Goal: Task Accomplishment & Management: Complete application form

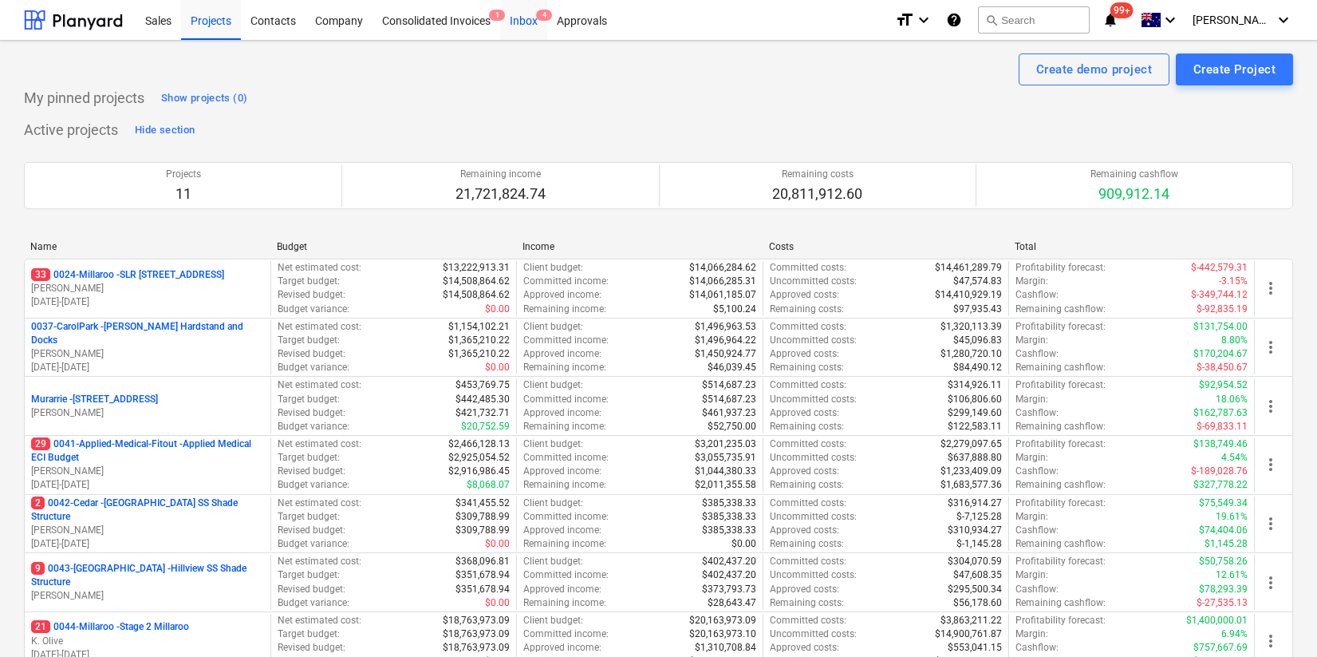
click at [534, 14] on div "Inbox 4" at bounding box center [523, 19] width 47 height 41
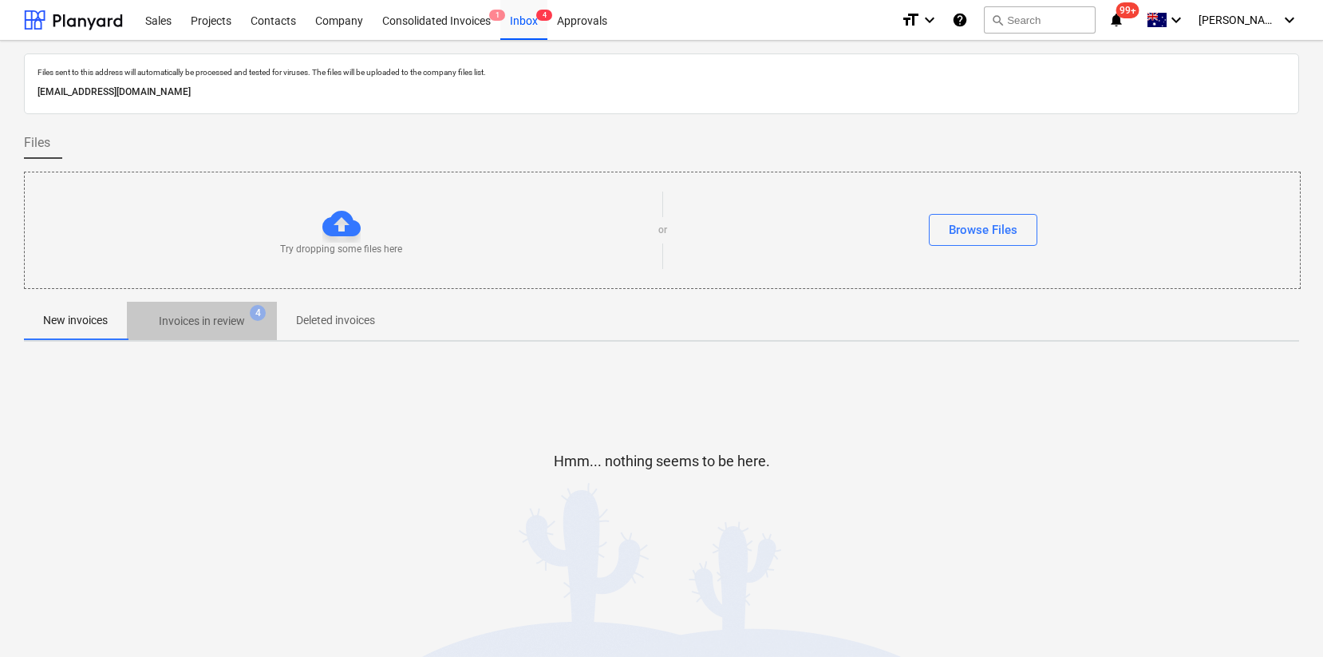
click at [203, 321] on p "Invoices in review" at bounding box center [202, 321] width 86 height 17
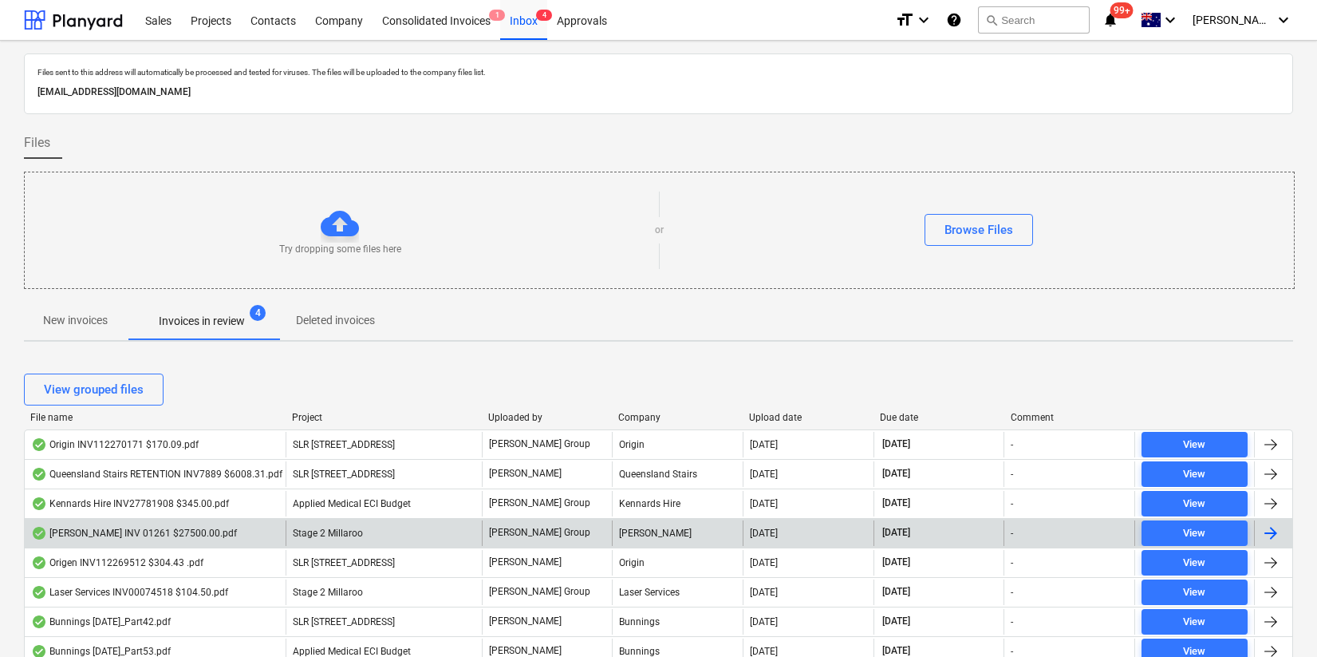
scroll to position [61, 0]
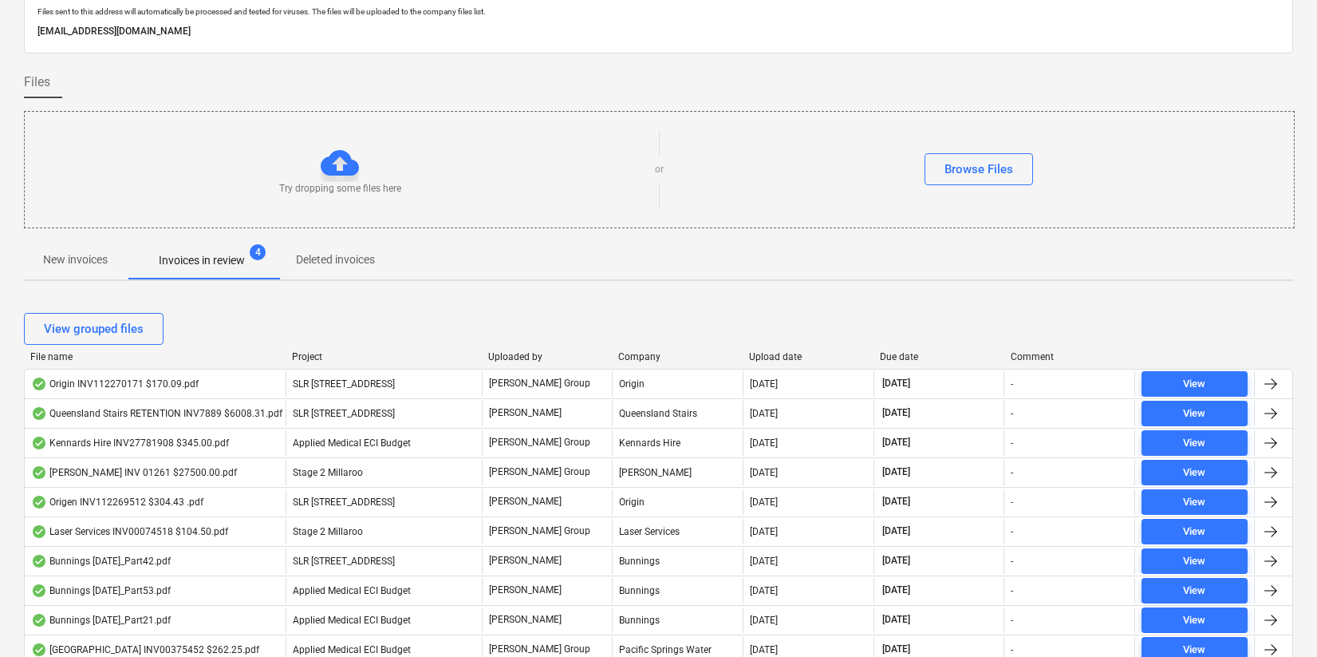
click at [775, 357] on div "Upload date" at bounding box center [808, 356] width 118 height 11
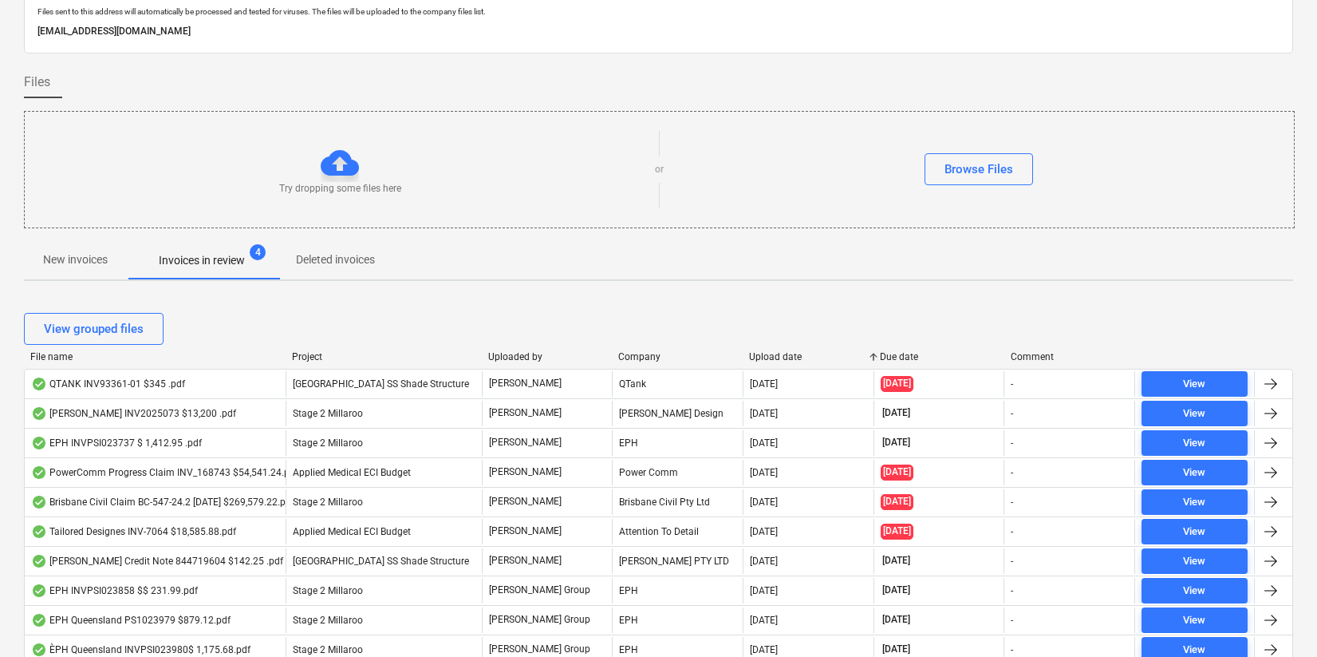
click at [775, 357] on div "Upload date" at bounding box center [808, 356] width 118 height 11
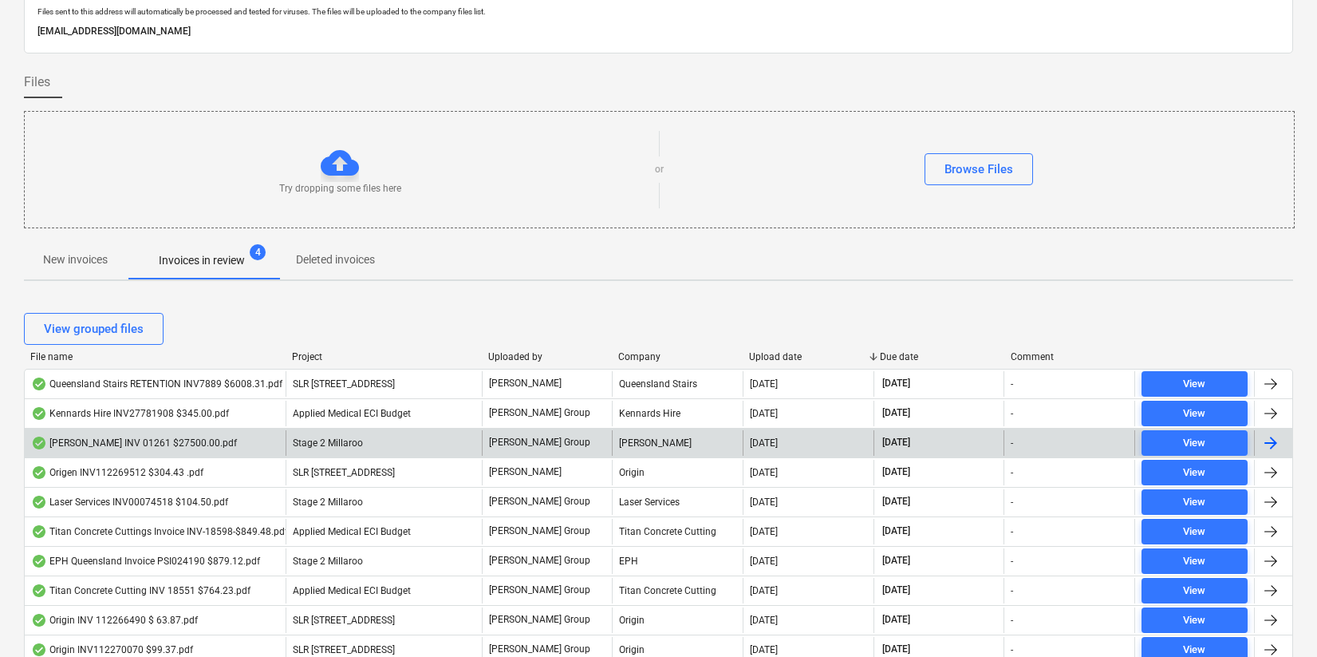
click at [180, 440] on div "[PERSON_NAME] INV 01261 $27500.00.pdf" at bounding box center [134, 442] width 206 height 13
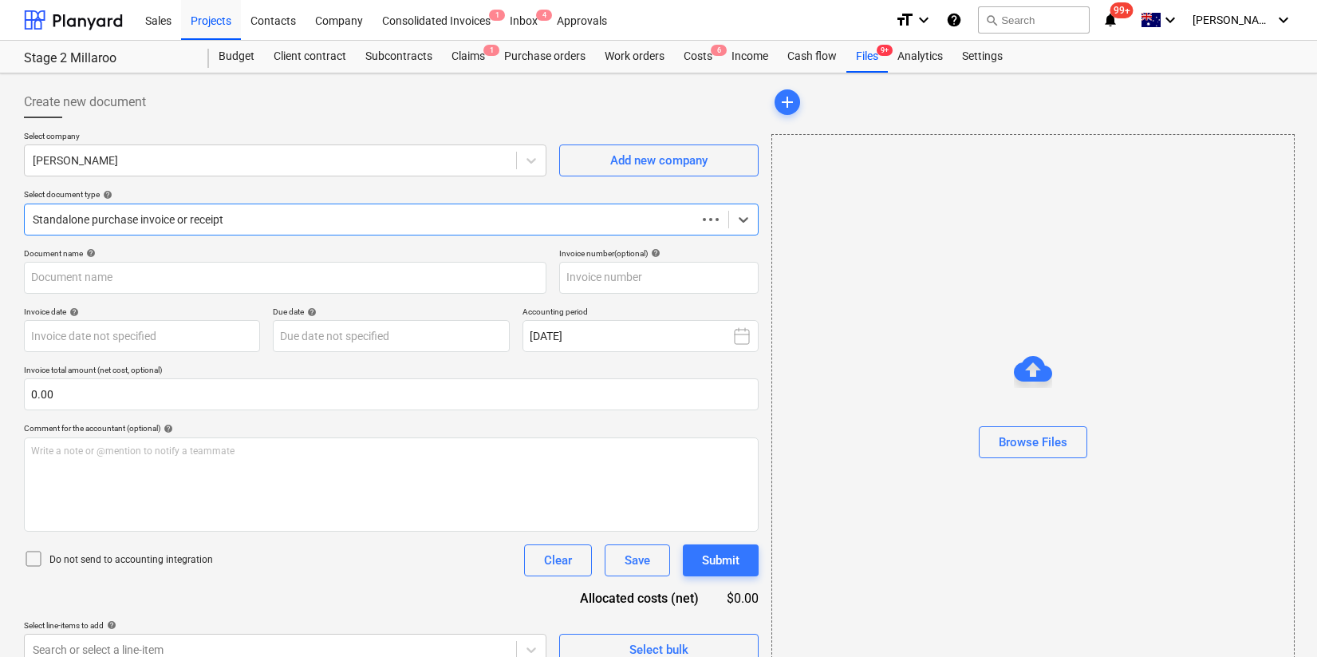
type input "1261"
type input "[DATE]"
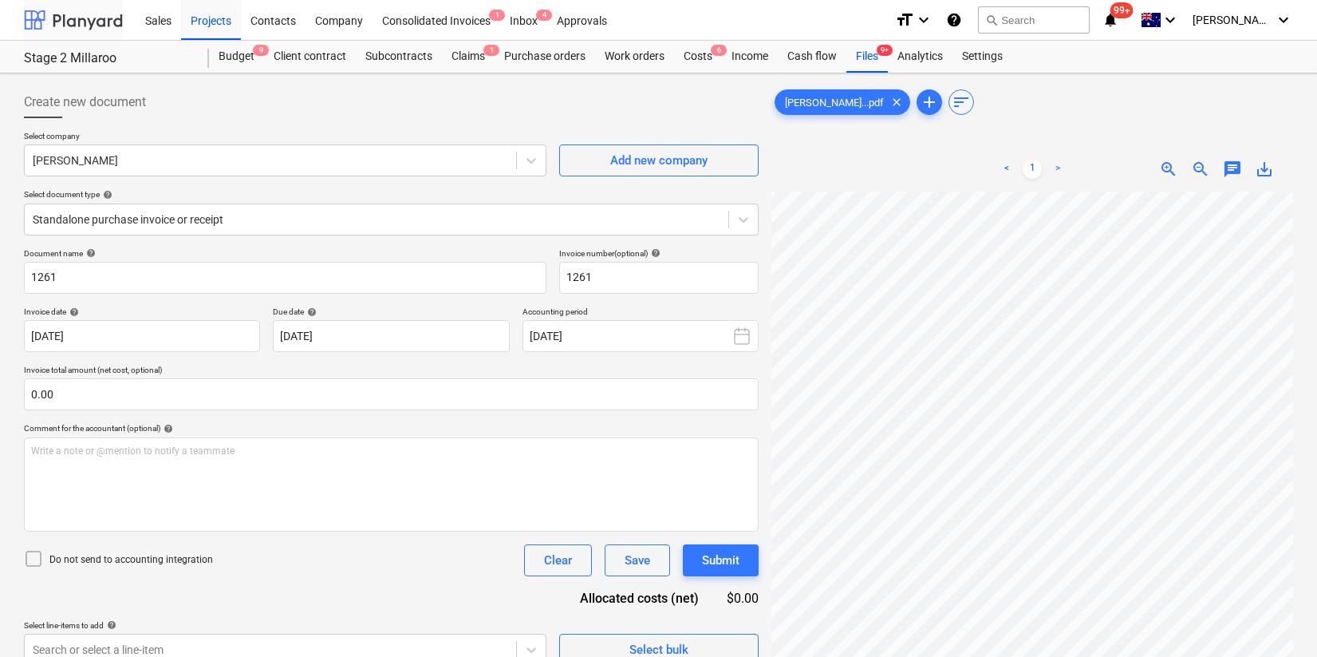
click at [73, 11] on div at bounding box center [73, 20] width 99 height 40
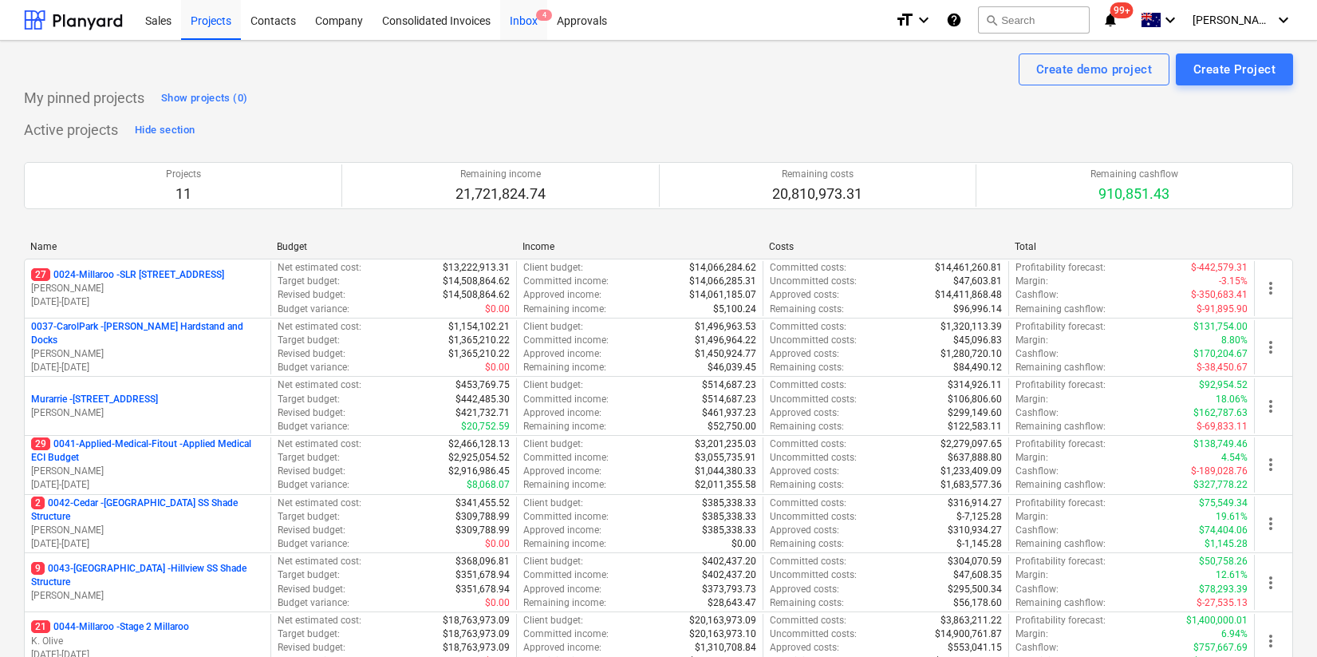
click at [526, 24] on div "Inbox 4" at bounding box center [523, 19] width 47 height 41
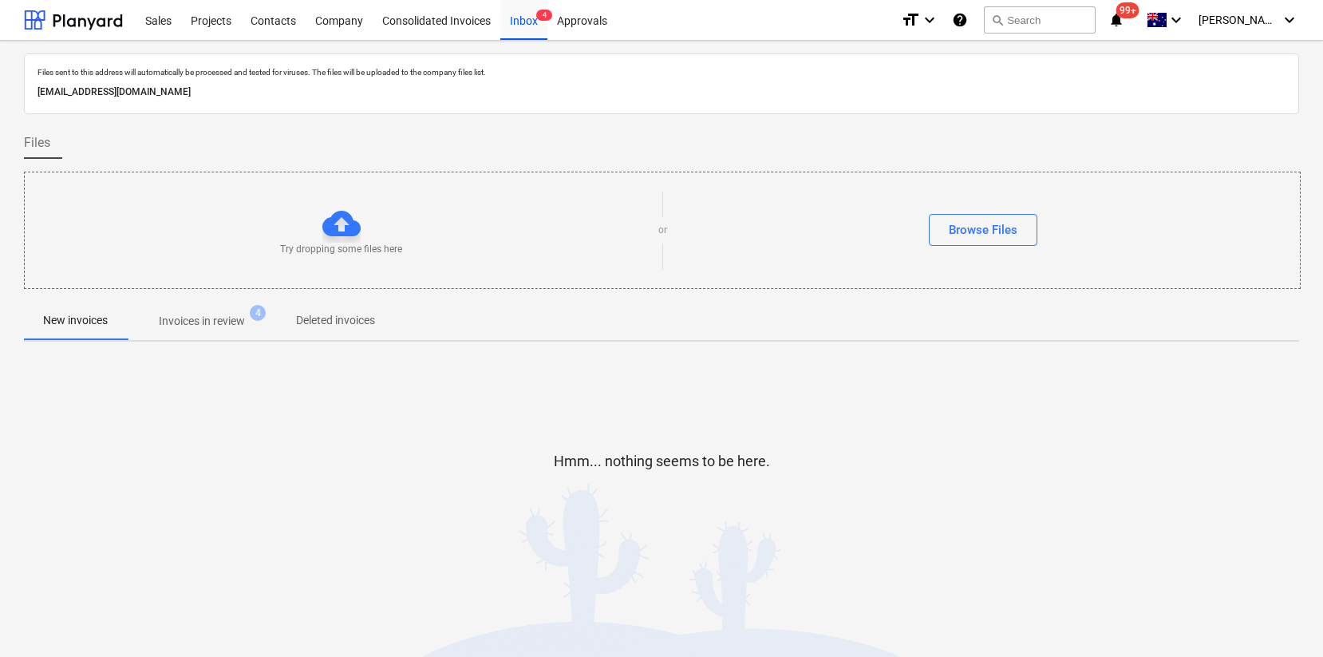
click at [230, 320] on p "Invoices in review" at bounding box center [202, 321] width 86 height 17
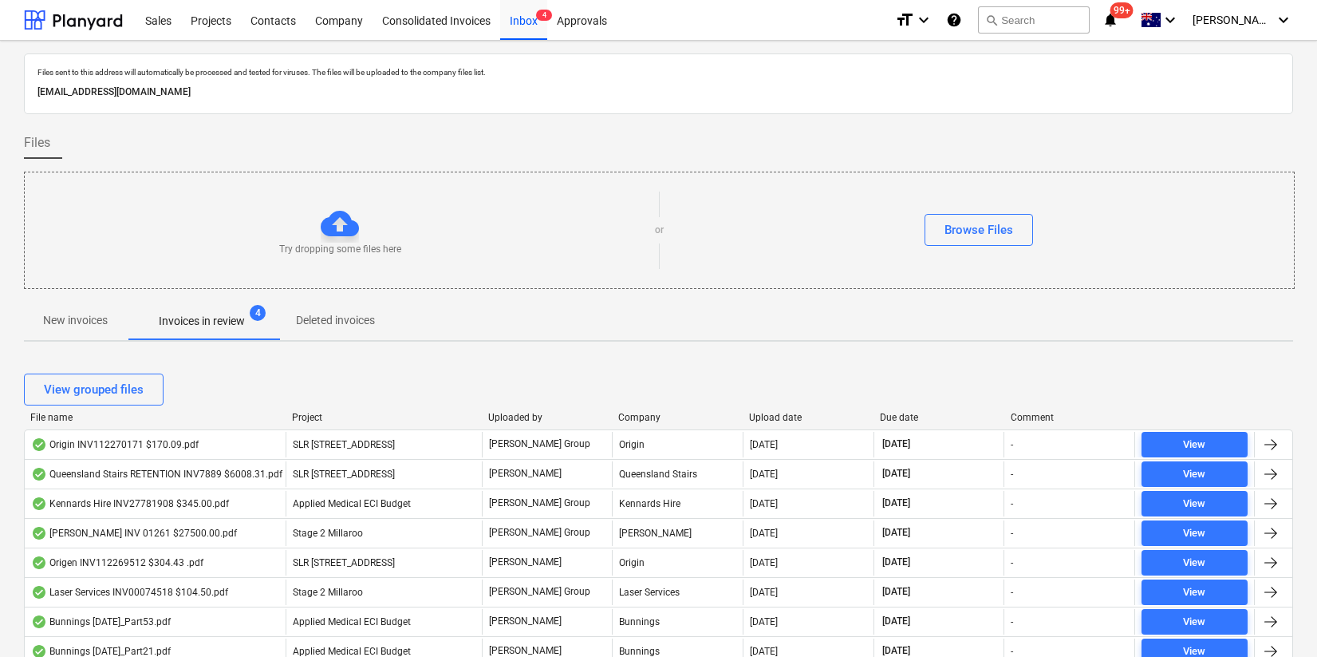
click at [778, 416] on div "Upload date" at bounding box center [808, 417] width 118 height 11
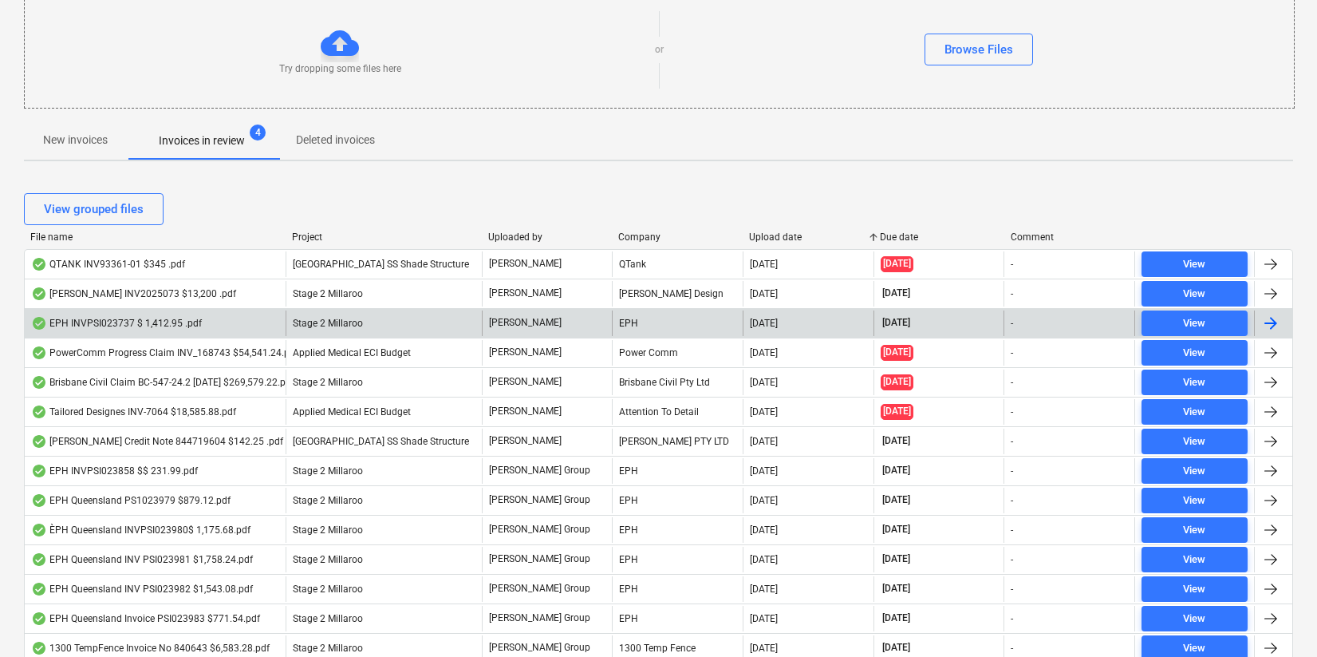
scroll to position [183, 0]
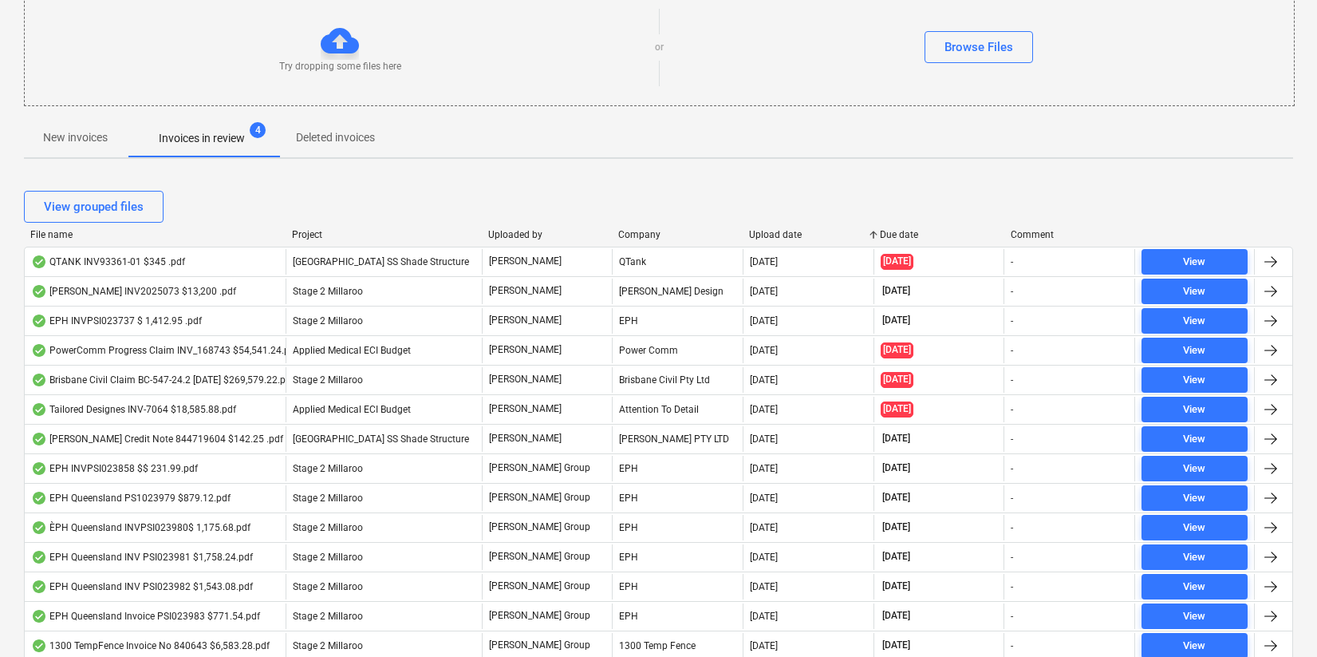
click at [761, 238] on div "Upload date" at bounding box center [808, 234] width 118 height 11
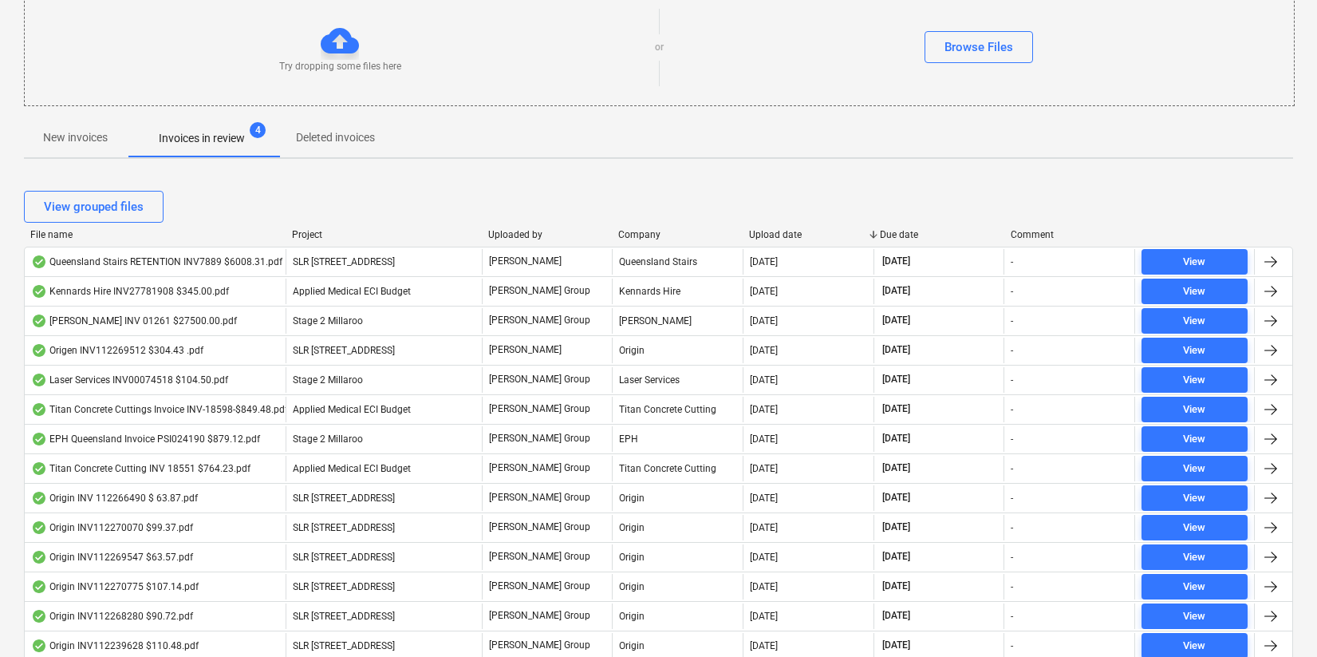
click at [46, 230] on div "File name" at bounding box center [154, 234] width 249 height 11
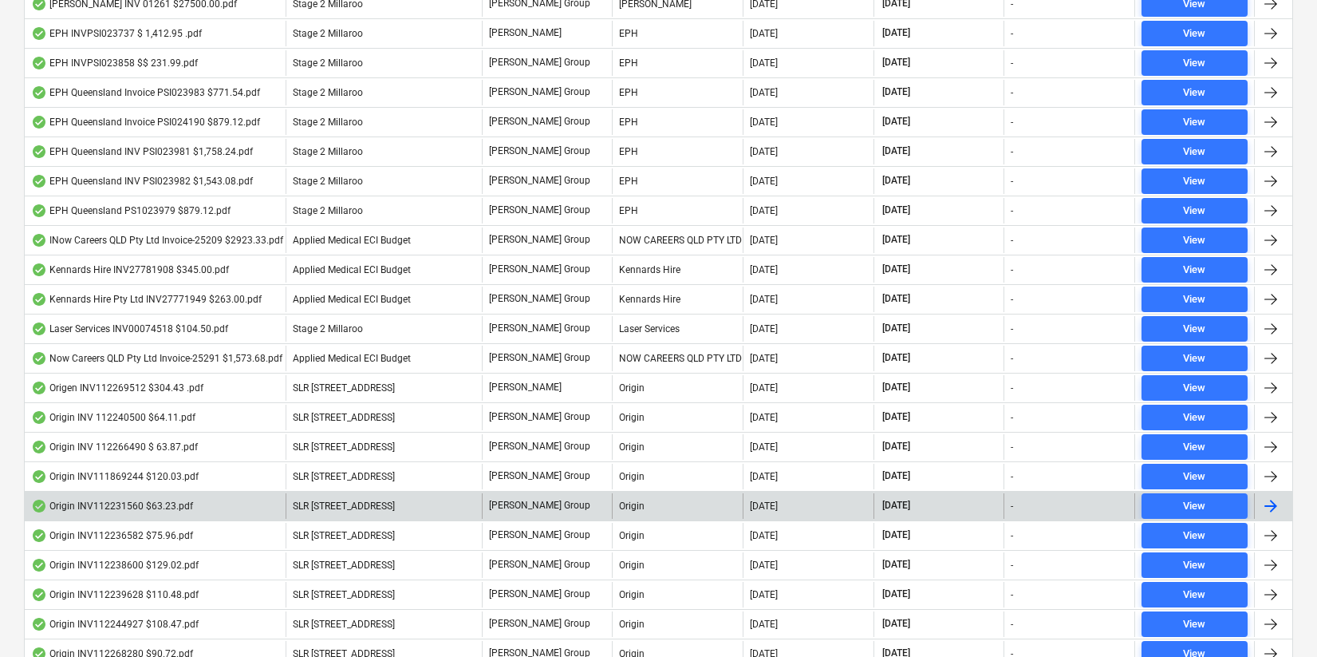
scroll to position [1502, 0]
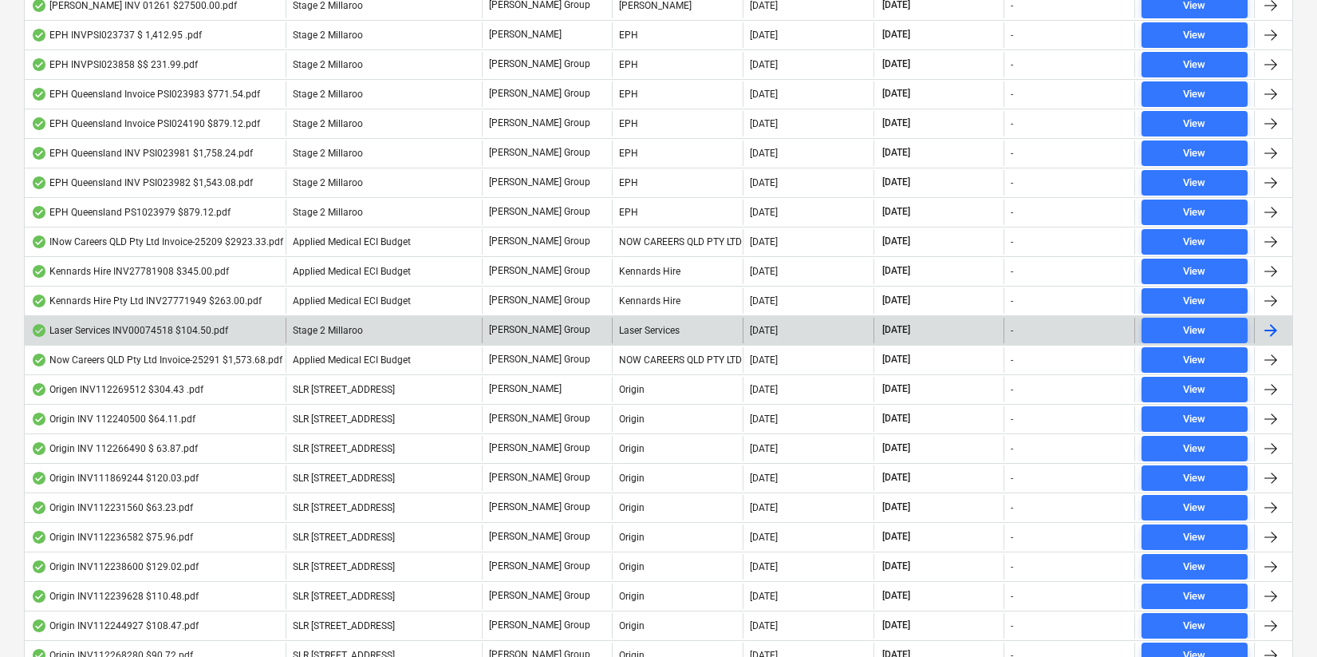
click at [109, 326] on div "Laser Services INV00074518 $104.50.pdf" at bounding box center [129, 330] width 197 height 13
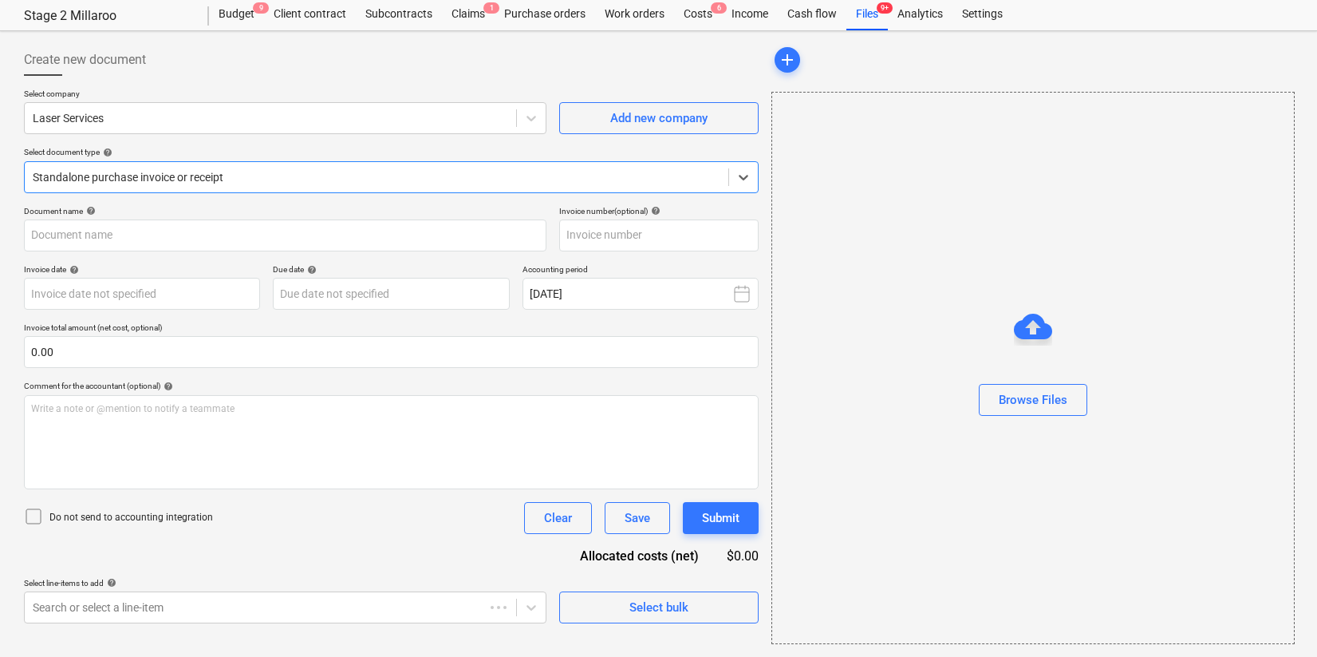
type input "00074518"
type input "[DATE]"
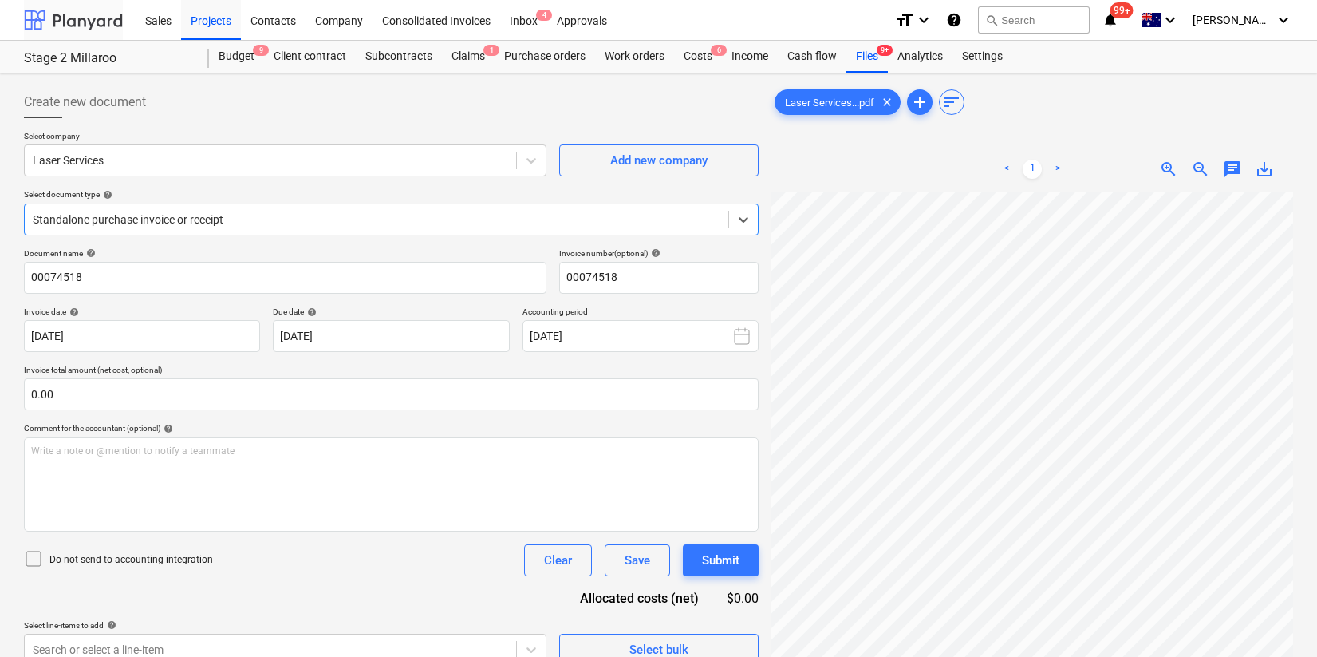
click at [69, 14] on div at bounding box center [73, 20] width 99 height 40
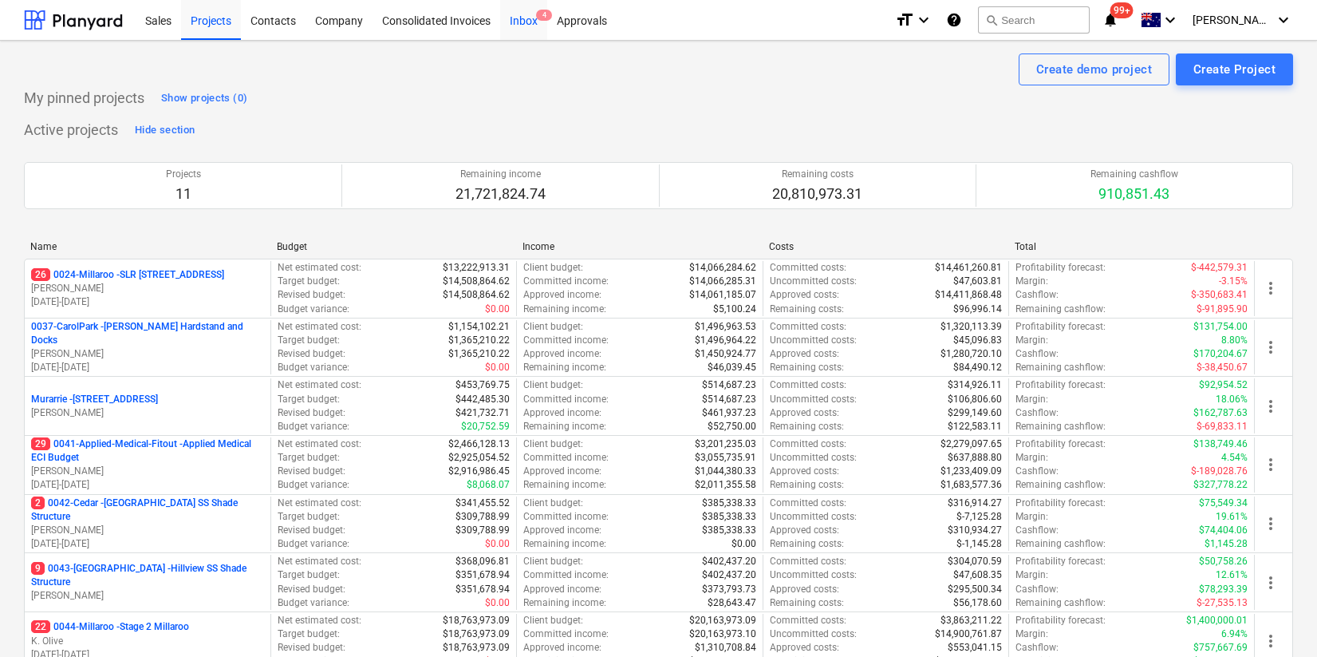
click at [535, 21] on div "Inbox 4" at bounding box center [523, 19] width 47 height 41
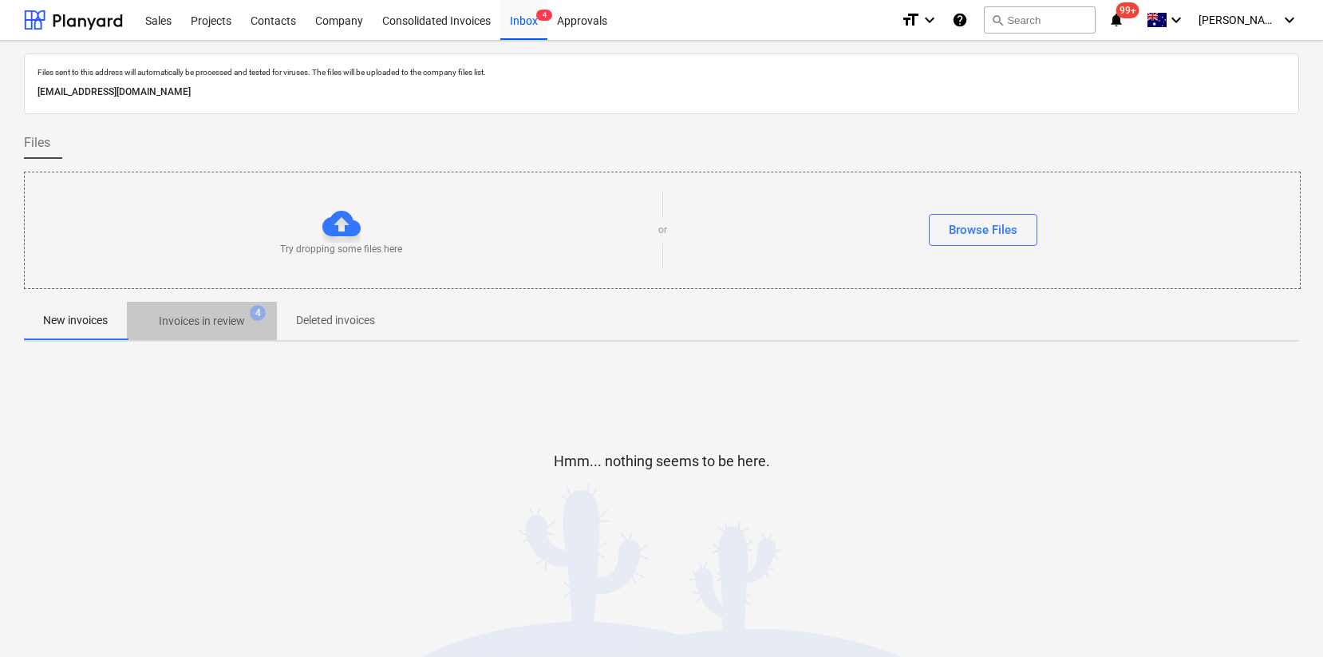
click at [196, 318] on p "Invoices in review" at bounding box center [202, 321] width 86 height 17
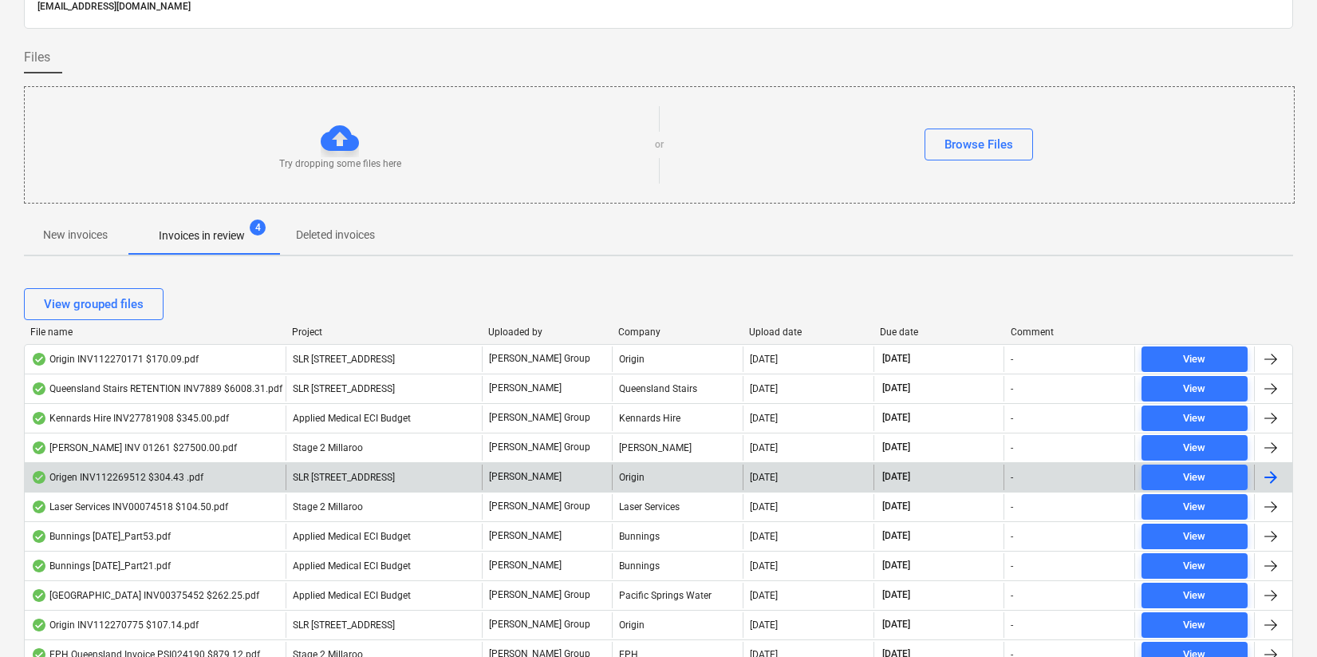
scroll to position [108, 0]
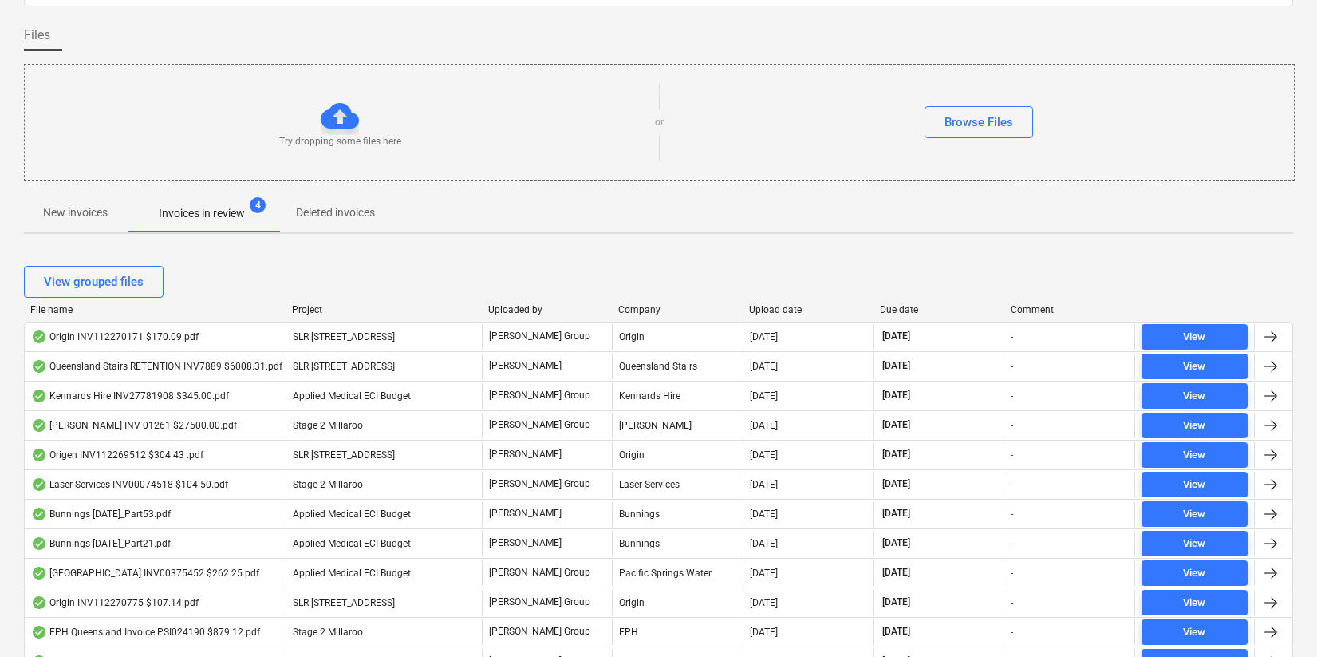
click at [61, 310] on div "File name" at bounding box center [154, 309] width 249 height 11
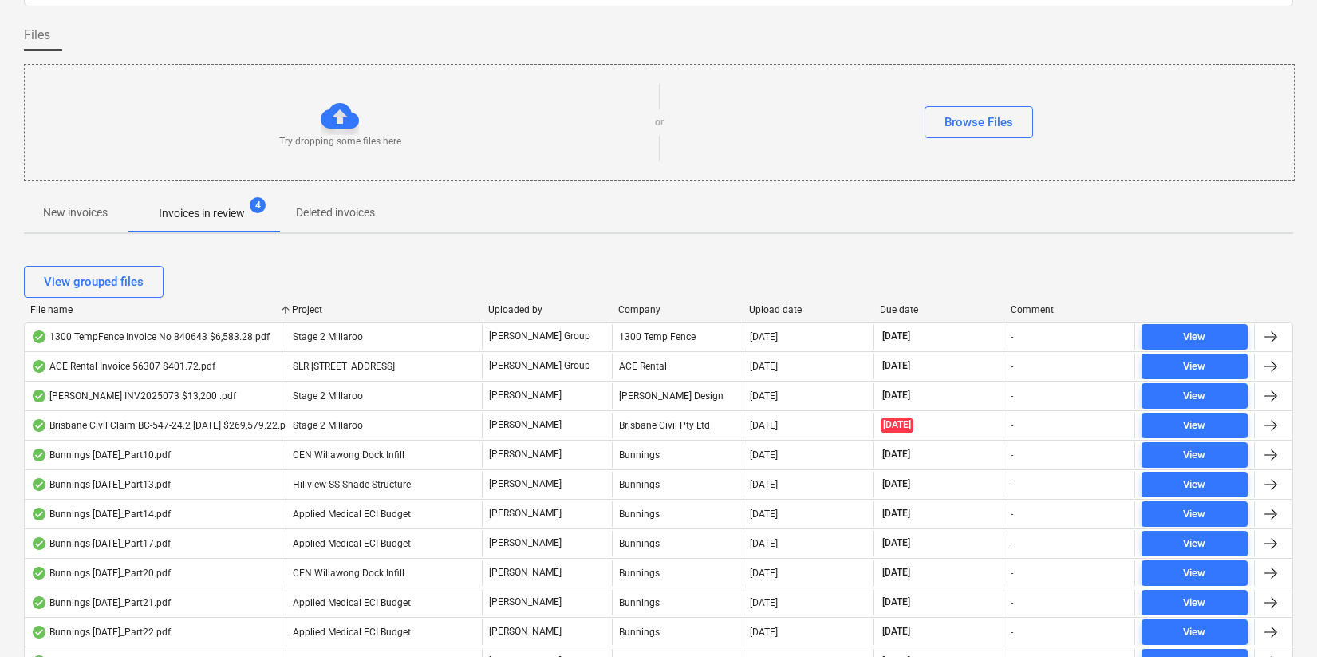
click at [61, 310] on div "File name" at bounding box center [154, 309] width 249 height 11
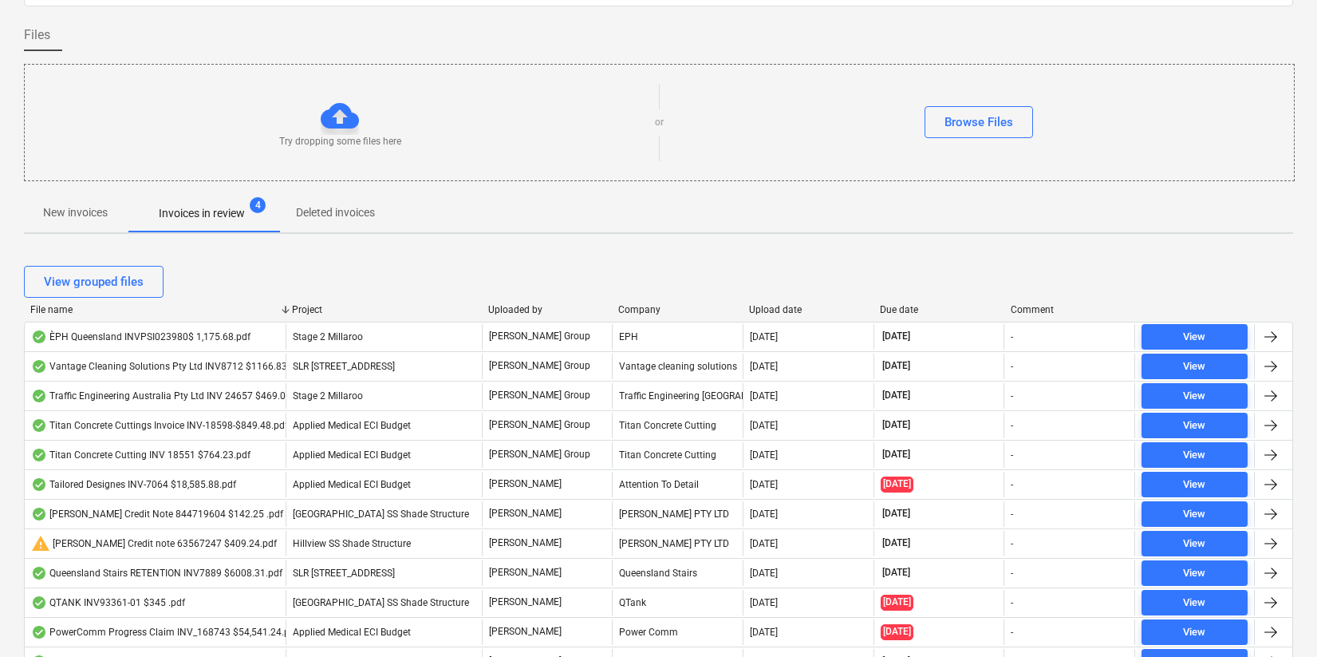
click at [770, 308] on div "Upload date" at bounding box center [808, 309] width 118 height 11
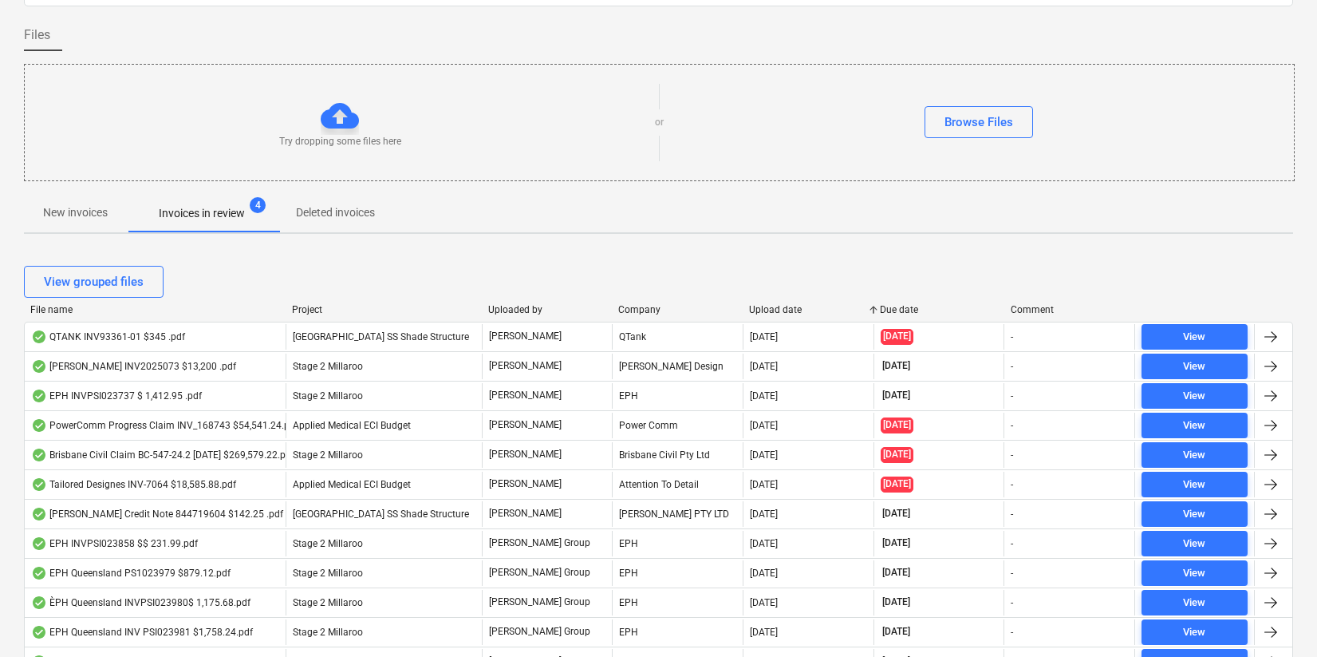
click at [770, 308] on div "Upload date" at bounding box center [808, 309] width 118 height 11
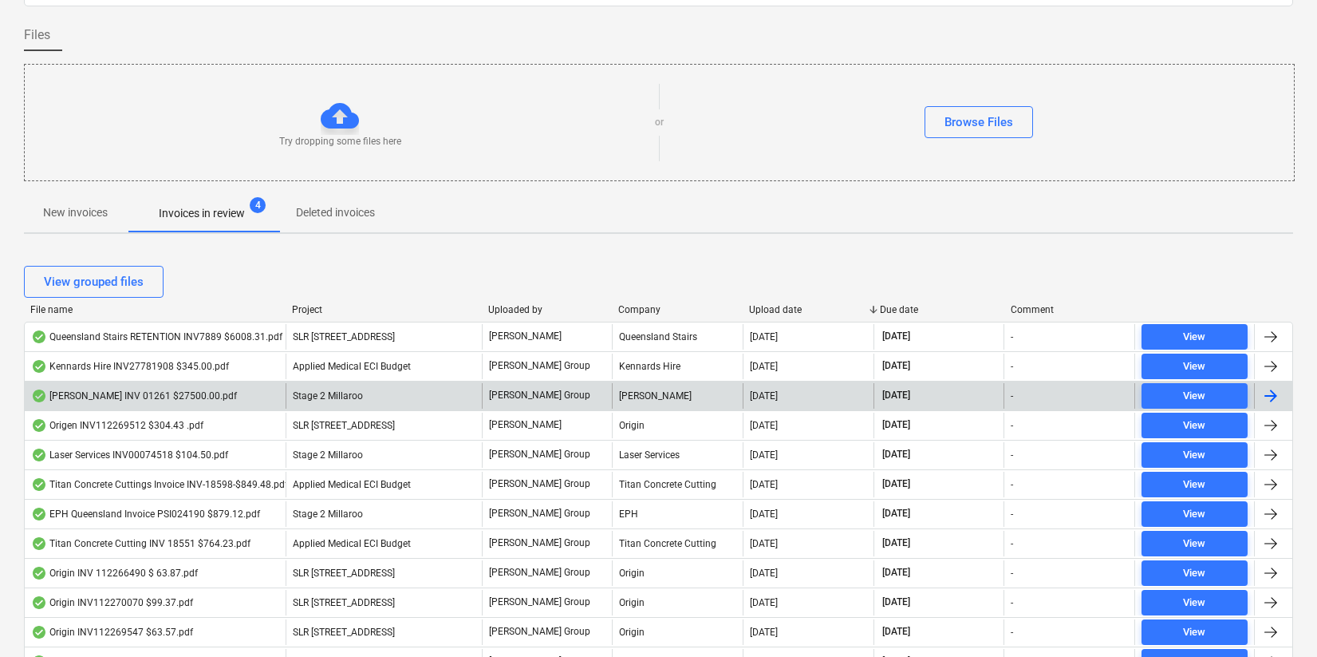
scroll to position [0, 0]
